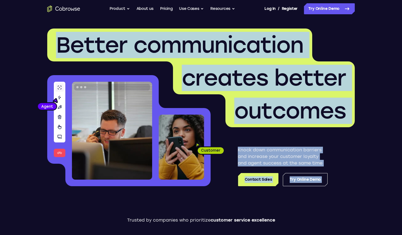
drag, startPoint x: 31, startPoint y: 50, endPoint x: 195, endPoint y: 204, distance: 224.5
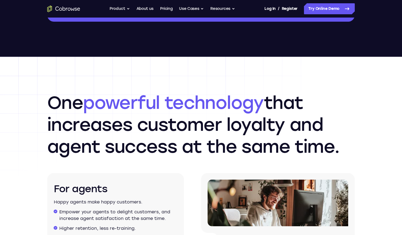
scroll to position [812, 0]
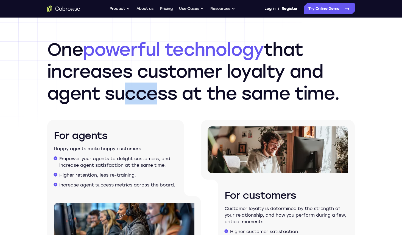
drag, startPoint x: 132, startPoint y: 91, endPoint x: 145, endPoint y: 98, distance: 14.8
click at [145, 98] on h2 "One powerful technology that increases customer loyalty and agent success at th…" at bounding box center [200, 72] width 307 height 66
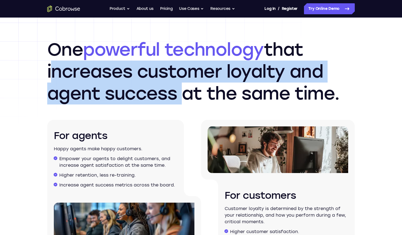
drag, startPoint x: 145, startPoint y: 98, endPoint x: 119, endPoint y: 79, distance: 32.5
click at [120, 81] on h2 "One powerful technology that increases customer loyalty and agent success at th…" at bounding box center [200, 72] width 307 height 66
click at [119, 79] on h2 "One powerful technology that increases customer loyalty and agent success at th…" at bounding box center [200, 72] width 307 height 66
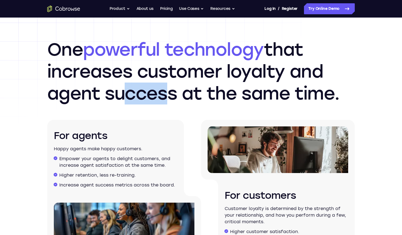
drag, startPoint x: 117, startPoint y: 92, endPoint x: 161, endPoint y: 96, distance: 43.5
click at [161, 96] on h2 "One powerful technology that increases customer loyalty and agent success at th…" at bounding box center [200, 72] width 307 height 66
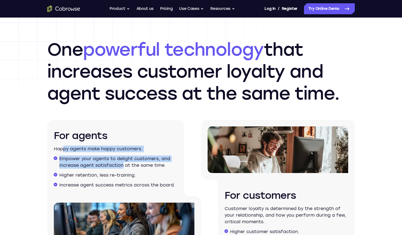
drag, startPoint x: 64, startPoint y: 146, endPoint x: 123, endPoint y: 162, distance: 61.2
click at [123, 162] on div "For agents Happy agents make happy customers. Empower your agents to delight cu…" at bounding box center [115, 158] width 137 height 76
click at [123, 162] on li "Empower your agents to delight customers, and increase agent satisfaction at th…" at bounding box center [118, 162] width 118 height 13
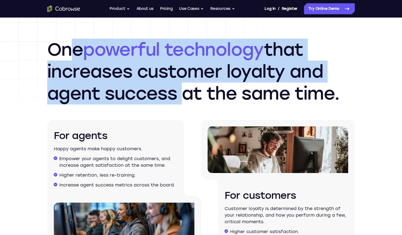
drag, startPoint x: 77, startPoint y: 57, endPoint x: 178, endPoint y: 94, distance: 108.3
click at [178, 94] on h2 "One powerful technology that increases customer loyalty and agent success at th…" at bounding box center [200, 72] width 307 height 66
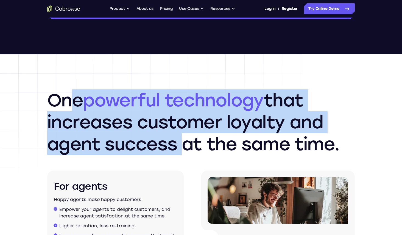
scroll to position [755, 0]
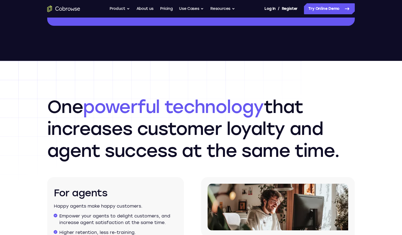
click at [113, 111] on span "powerful technology" at bounding box center [173, 106] width 181 height 21
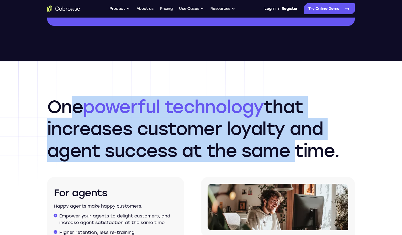
drag, startPoint x: 73, startPoint y: 112, endPoint x: 286, endPoint y: 145, distance: 215.6
click at [286, 145] on h2 "One powerful technology that increases customer loyalty and agent success at th…" at bounding box center [200, 129] width 307 height 66
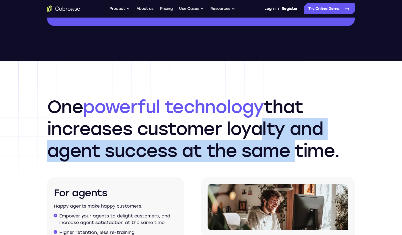
drag, startPoint x: 267, startPoint y: 144, endPoint x: 249, endPoint y: 134, distance: 21.1
click at [249, 134] on h2 "One powerful technology that increases customer loyalty and agent success at th…" at bounding box center [200, 129] width 307 height 66
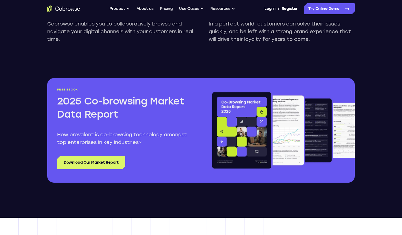
scroll to position [596, 0]
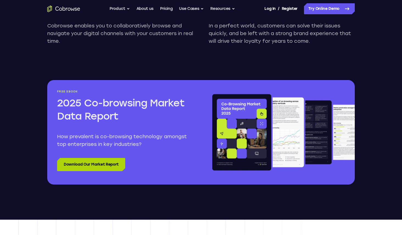
click at [87, 168] on link "Download Our Market Report" at bounding box center [91, 164] width 68 height 13
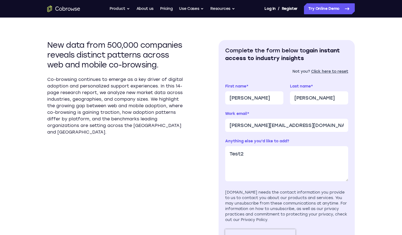
scroll to position [146, 0]
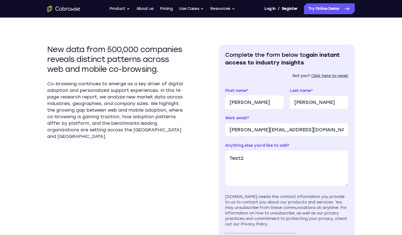
click at [245, 107] on input "[PERSON_NAME]" at bounding box center [254, 102] width 58 height 13
click at [146, 95] on p "Co-browsing continues to emerge as a key driver of digital adoption and persona…" at bounding box center [115, 110] width 136 height 59
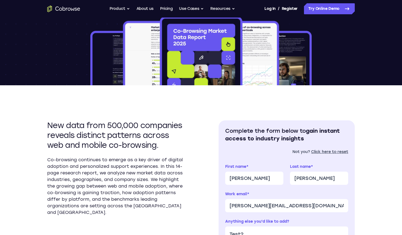
scroll to position [0, 0]
